Goal: Task Accomplishment & Management: Use online tool/utility

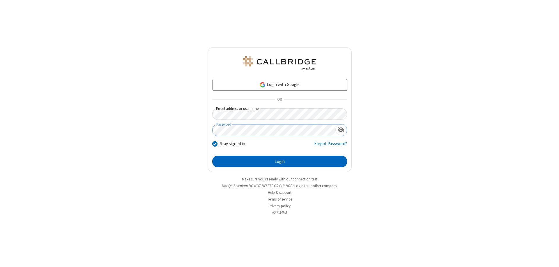
click at [280, 161] on button "Login" at bounding box center [279, 162] width 135 height 12
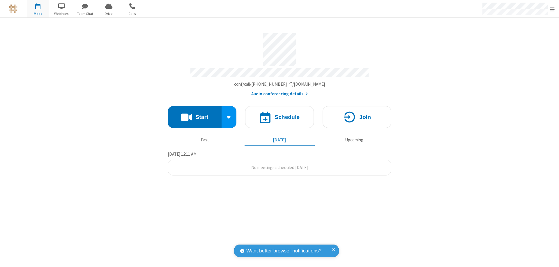
click at [553, 9] on span "Open menu" at bounding box center [552, 9] width 5 height 6
click at [38, 9] on span "button" at bounding box center [38, 6] width 22 height 10
click at [280, 114] on h4 "Schedule" at bounding box center [287, 117] width 25 height 6
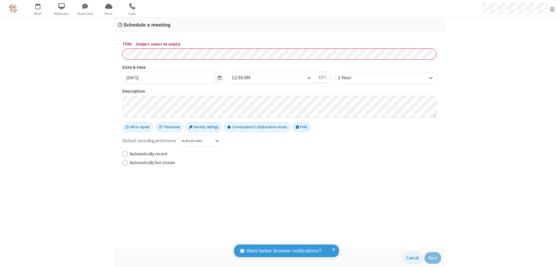
click at [280, 25] on h3 "Schedule a meeting" at bounding box center [279, 25] width 323 height 6
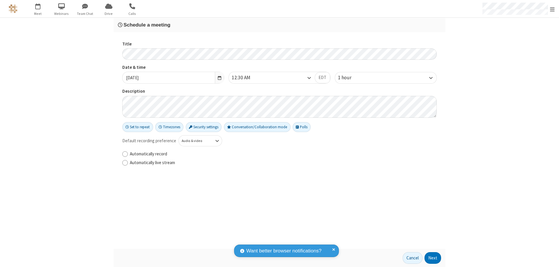
click at [433, 258] on button "Next" at bounding box center [433, 258] width 17 height 12
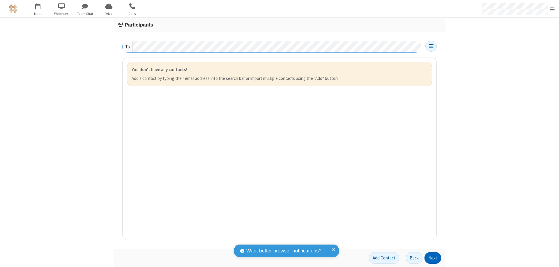
click at [433, 258] on button "Next" at bounding box center [433, 258] width 17 height 12
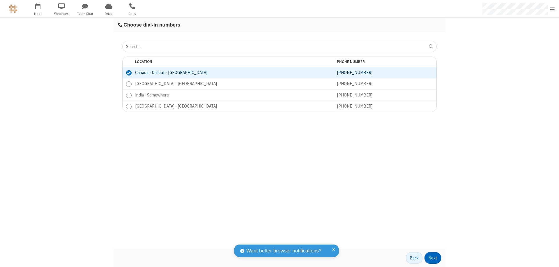
click at [433, 258] on button "Next" at bounding box center [433, 258] width 17 height 12
